Goal: Task Accomplishment & Management: Complete application form

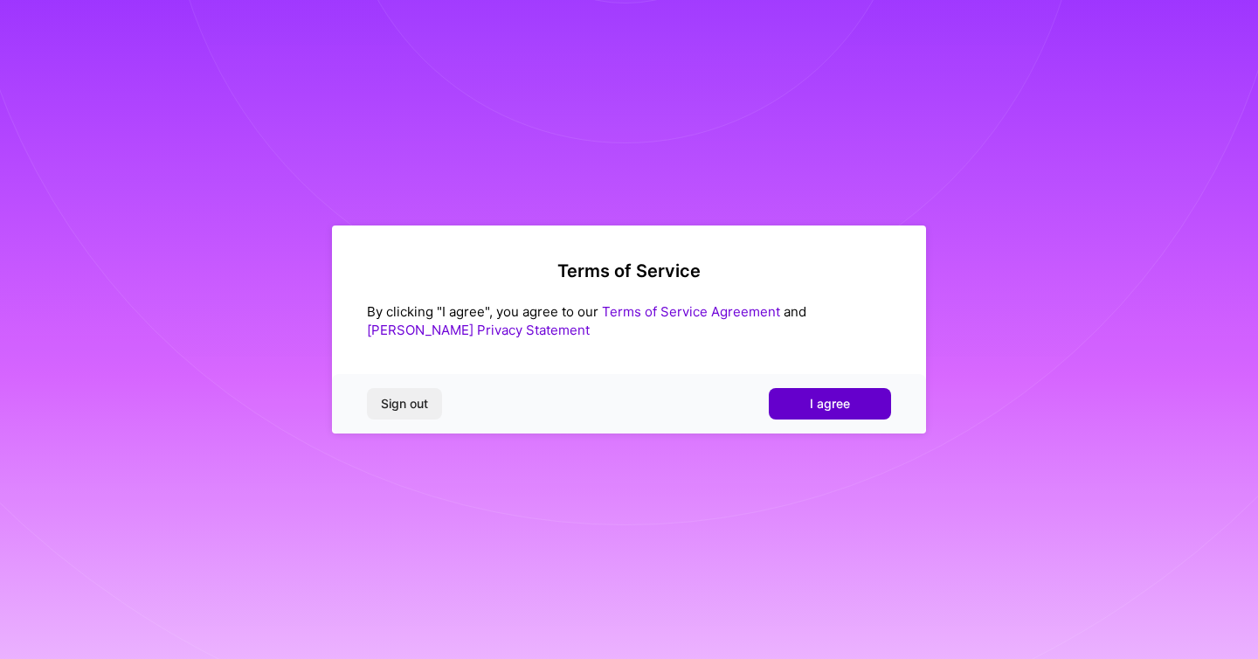
click at [823, 411] on span "I agree" at bounding box center [830, 403] width 40 height 17
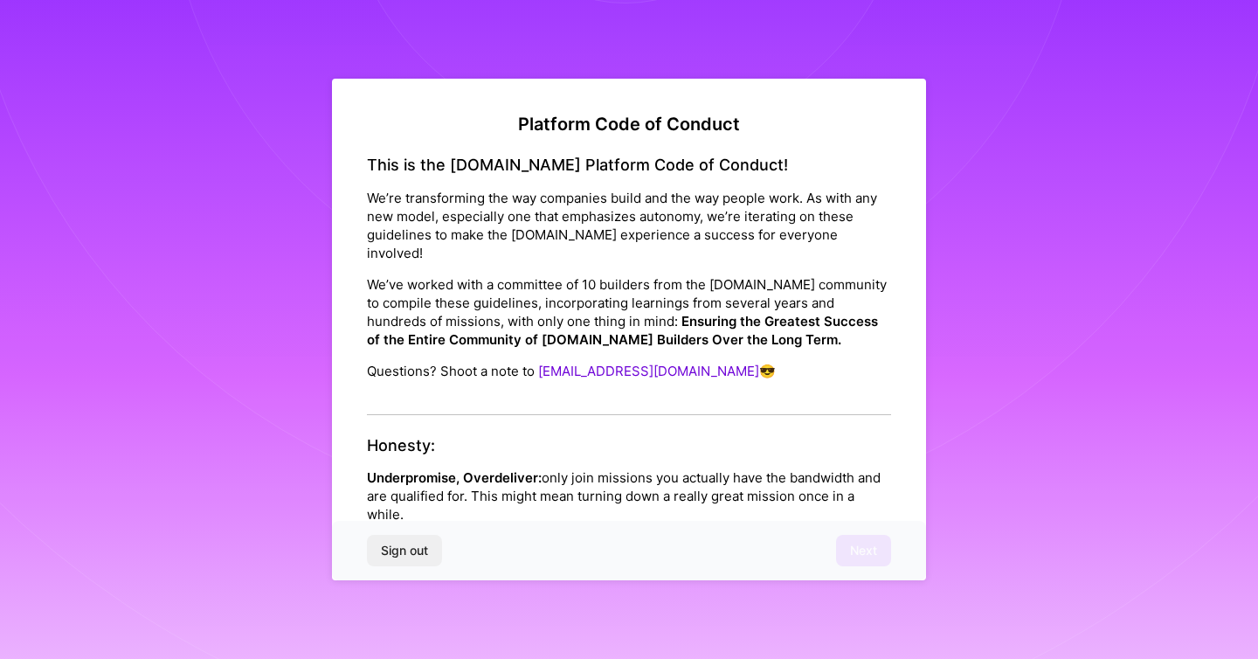
click at [477, 385] on div "This is the [DOMAIN_NAME] Platform Code of Conduct! We’re transforming the way …" at bounding box center [629, 284] width 524 height 259
click at [423, 436] on h4 "Honesty:" at bounding box center [629, 445] width 524 height 19
click at [419, 481] on p "Underpromise, Overdeliver: only join missions you actually have the bandwidth a…" at bounding box center [629, 495] width 524 height 55
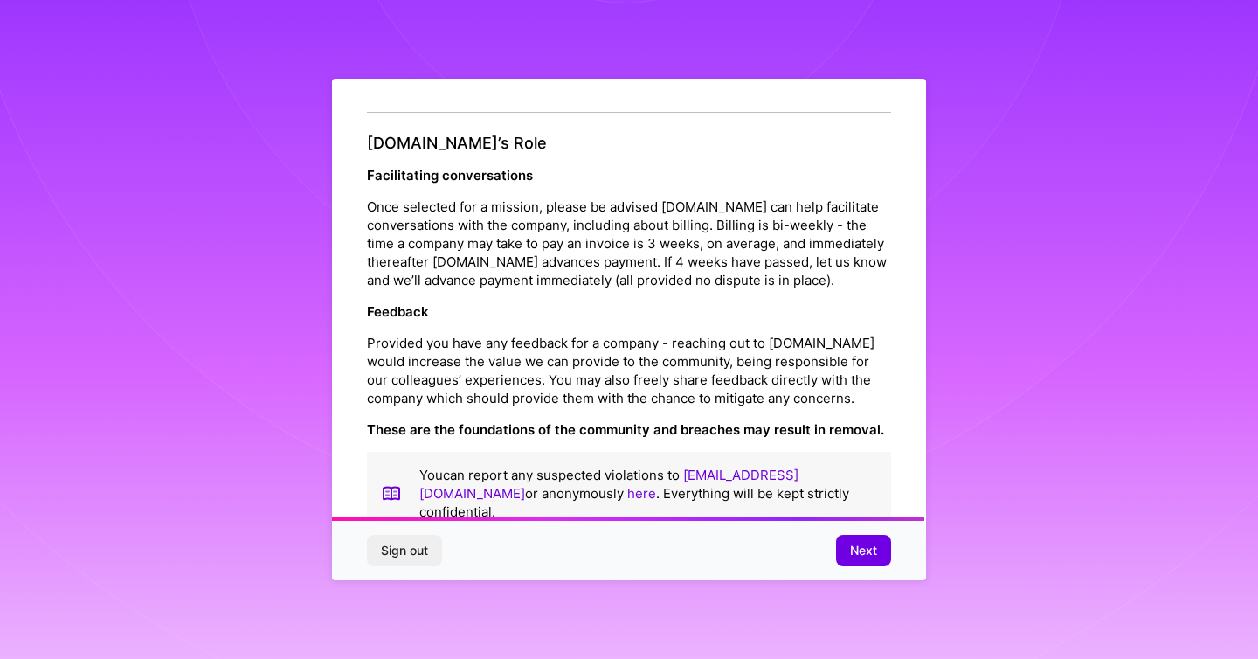
scroll to position [1902, 0]
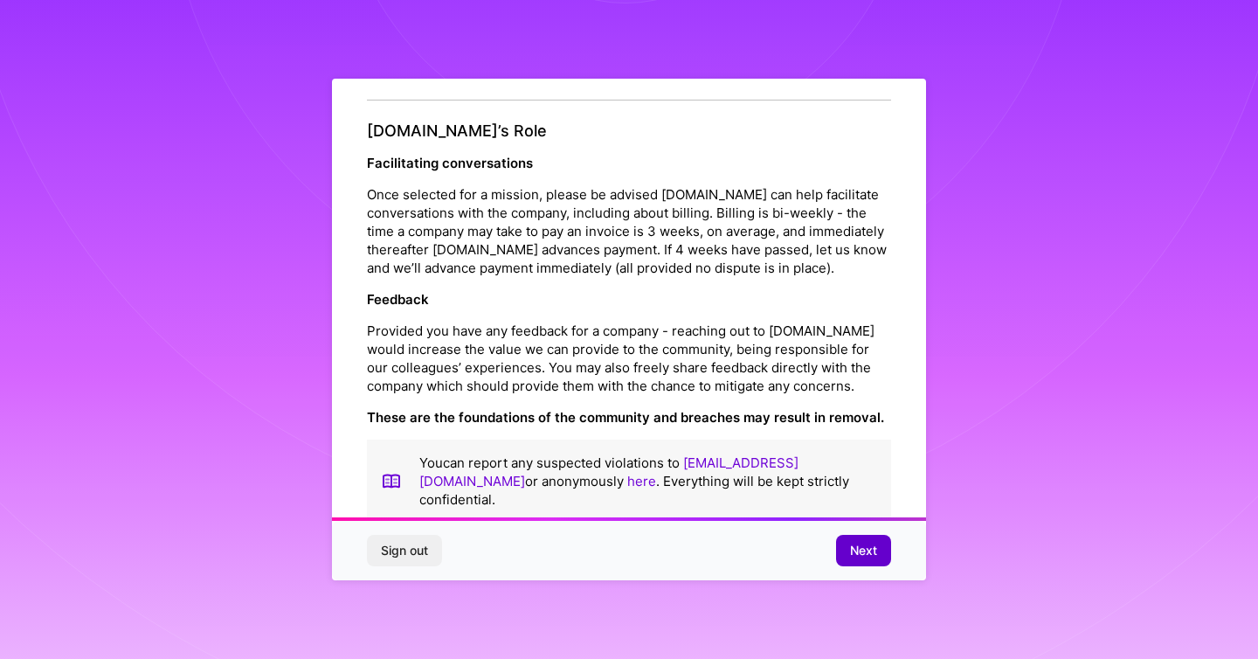
click at [853, 564] on button "Next" at bounding box center [863, 550] width 55 height 31
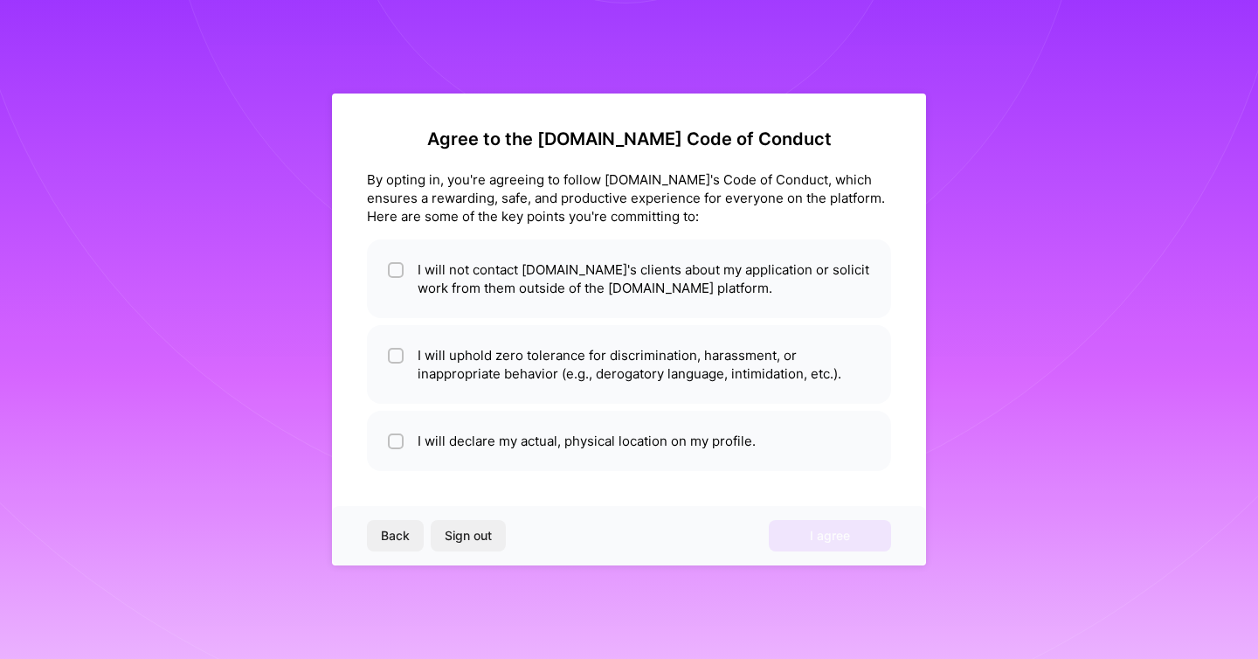
scroll to position [0, 0]
click at [419, 277] on li "I will not contact [DOMAIN_NAME]'s clients about my application or solicit work…" at bounding box center [629, 278] width 524 height 79
checkbox input "true"
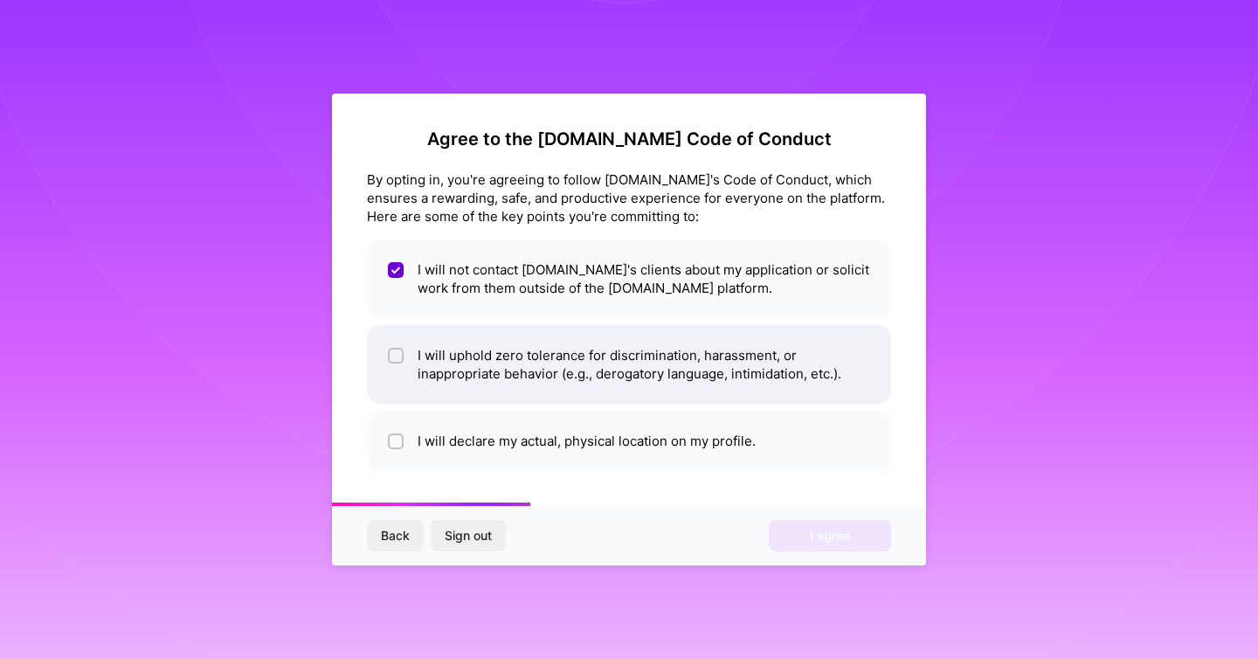
click at [430, 363] on li "I will uphold zero tolerance for discrimination, harassment, or inappropriate b…" at bounding box center [629, 364] width 524 height 79
checkbox input "true"
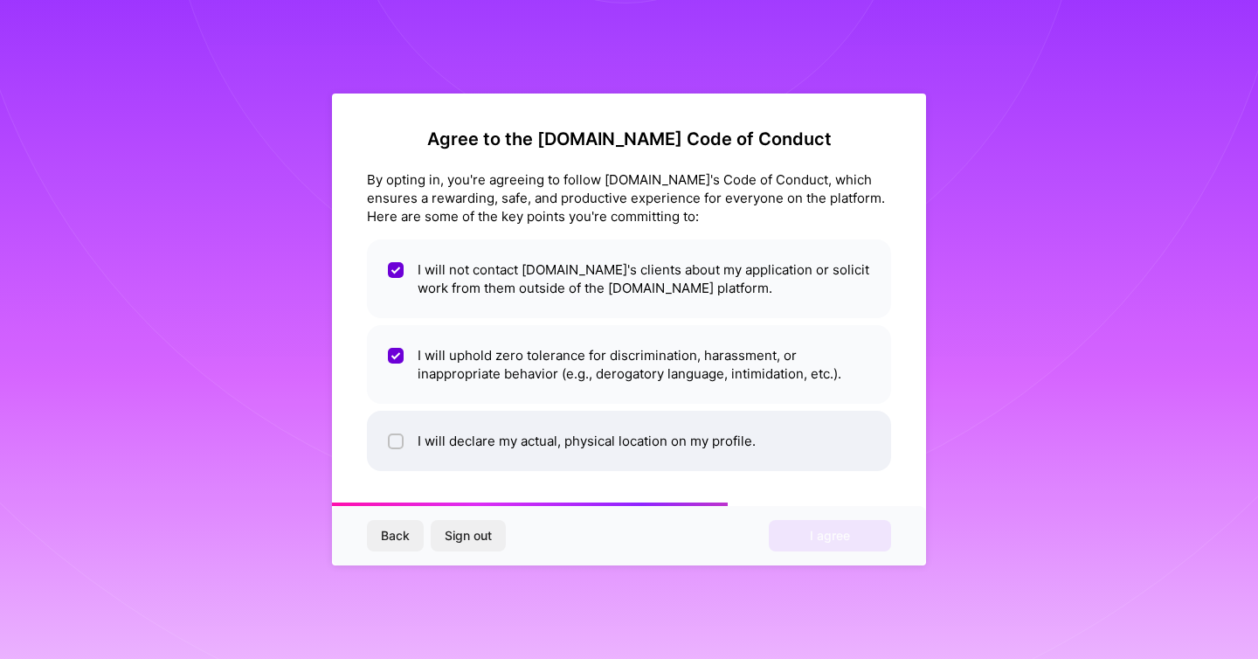
click at [454, 445] on li "I will declare my actual, physical location on my profile." at bounding box center [629, 441] width 524 height 60
checkbox input "true"
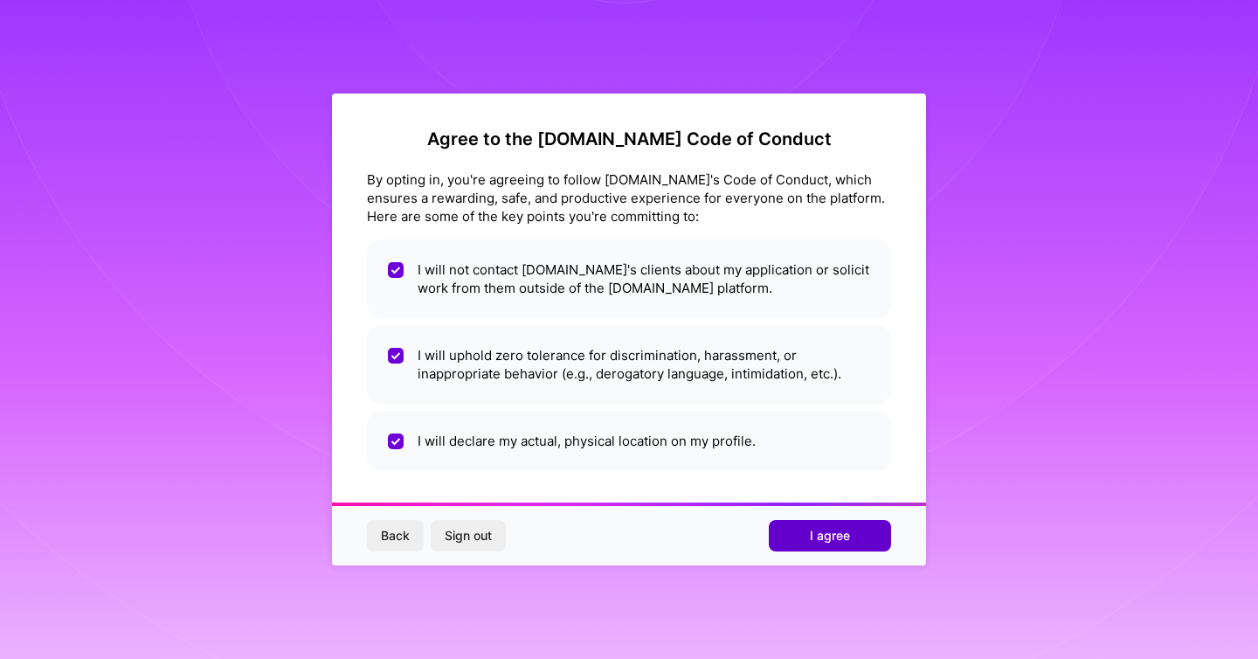
click at [784, 537] on button "I agree" at bounding box center [830, 535] width 122 height 31
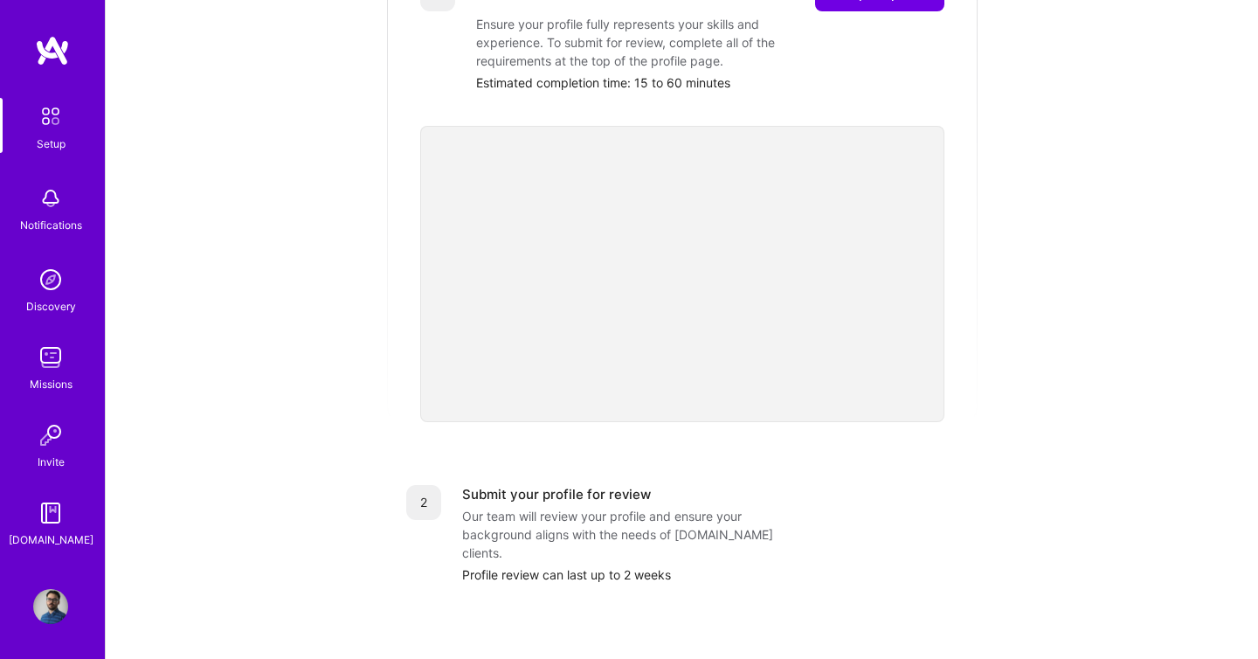
scroll to position [318, 0]
